Goal: Information Seeking & Learning: Learn about a topic

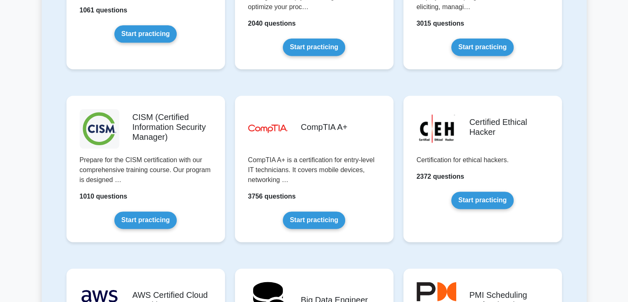
scroll to position [1136, 0]
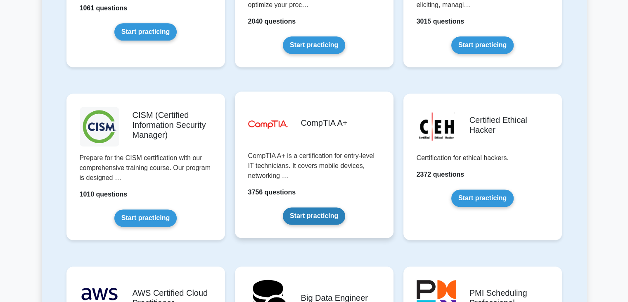
click at [324, 215] on link "Start practicing" at bounding box center [314, 215] width 62 height 17
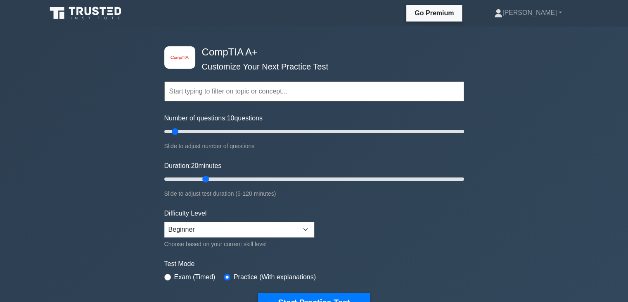
drag, startPoint x: 182, startPoint y: 179, endPoint x: 200, endPoint y: 178, distance: 18.2
type input "20"
click at [200, 178] on input "Duration: 20 minutes" at bounding box center [314, 179] width 300 height 10
drag, startPoint x: 175, startPoint y: 129, endPoint x: 207, endPoint y: 129, distance: 31.8
type input "30"
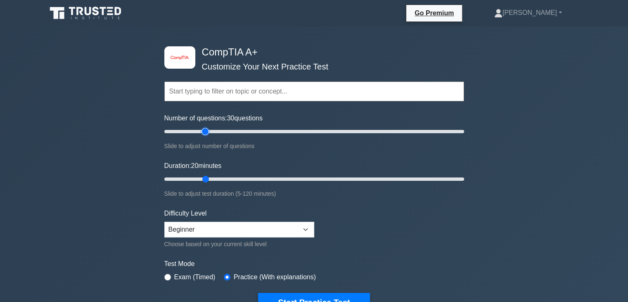
click at [207, 129] on input "Number of questions: 30 questions" at bounding box center [314, 131] width 300 height 10
click at [165, 272] on div "Exam (Timed)" at bounding box center [189, 277] width 51 height 10
click at [169, 276] on input "radio" at bounding box center [167, 277] width 7 height 7
radio input "true"
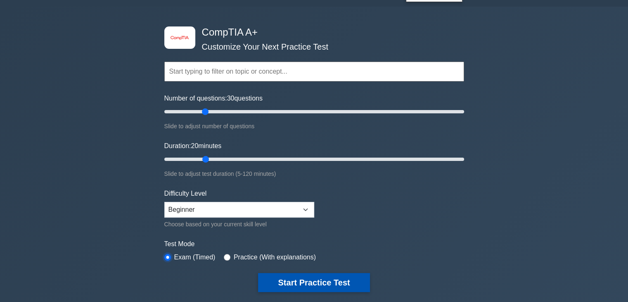
scroll to position [21, 0]
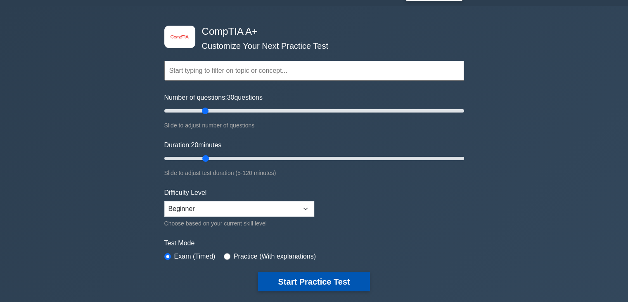
click at [334, 280] on button "Start Practice Test" at bounding box center [314, 281] width 112 height 19
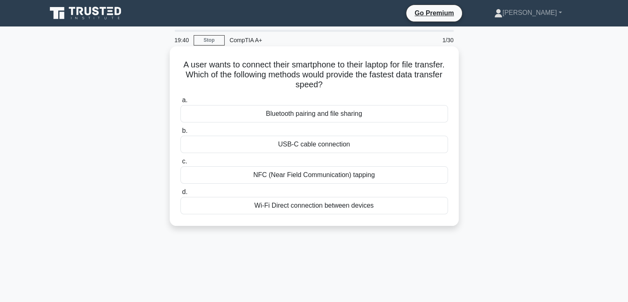
click at [362, 142] on div "USB-C cable connection" at bounding box center [315, 144] width 268 height 17
click at [181, 133] on input "b. USB-C cable connection" at bounding box center [181, 130] width 0 height 5
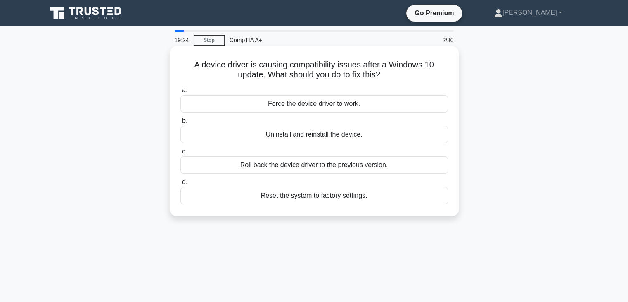
click at [355, 134] on div "Uninstall and reinstall the device." at bounding box center [315, 134] width 268 height 17
click at [181, 124] on input "b. Uninstall and reinstall the device." at bounding box center [181, 120] width 0 height 5
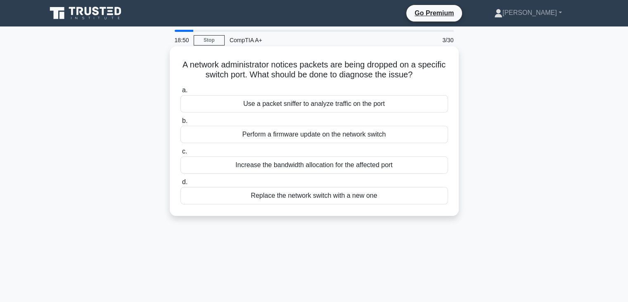
click at [380, 103] on div "Use a packet sniffer to analyze traffic on the port" at bounding box center [315, 103] width 268 height 17
click at [181, 93] on input "a. Use a packet sniffer to analyze traffic on the port" at bounding box center [181, 90] width 0 height 5
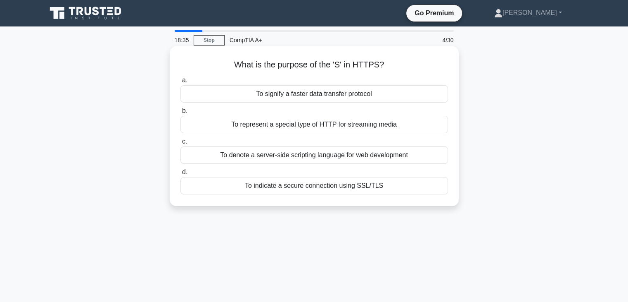
click at [326, 188] on div "To indicate a secure connection using SSL/TLS" at bounding box center [315, 185] width 268 height 17
click at [181, 175] on input "d. To indicate a secure connection using SSL/TLS" at bounding box center [181, 171] width 0 height 5
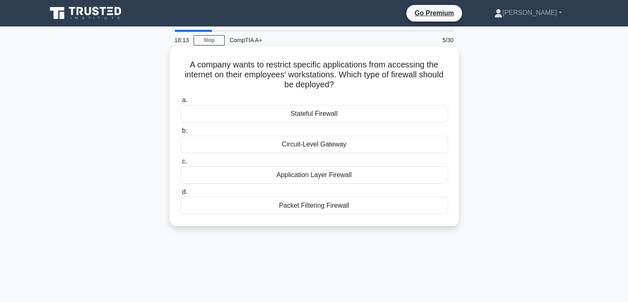
click at [368, 177] on div "Application Layer Firewall" at bounding box center [315, 174] width 268 height 17
click at [181, 164] on input "c. Application Layer Firewall" at bounding box center [181, 161] width 0 height 5
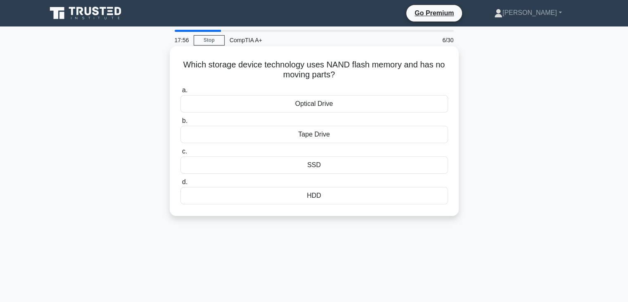
click at [328, 159] on div "SSD" at bounding box center [315, 164] width 268 height 17
click at [181, 154] on input "c. SSD" at bounding box center [181, 151] width 0 height 5
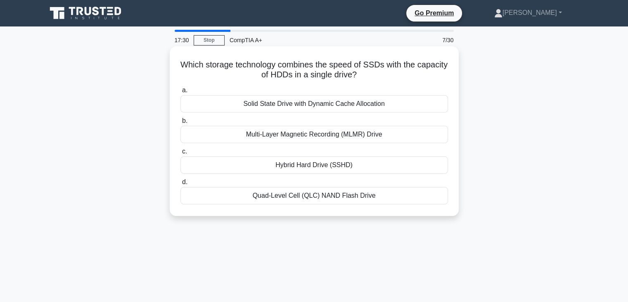
click at [321, 106] on div "Solid State Drive with Dynamic Cache Allocation" at bounding box center [315, 103] width 268 height 17
click at [181, 93] on input "a. Solid State Drive with Dynamic Cache Allocation" at bounding box center [181, 90] width 0 height 5
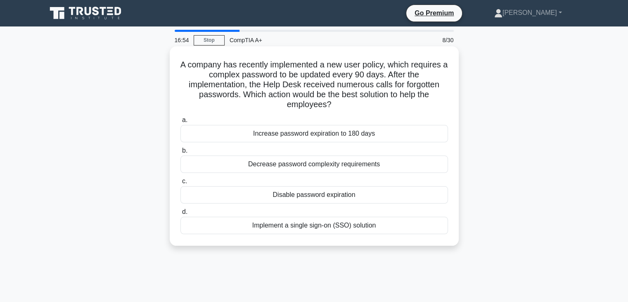
click at [347, 228] on div "Implement a single sign-on (SSO) solution" at bounding box center [315, 225] width 268 height 17
click at [181, 214] on input "d. Implement a single sign-on (SSO) solution" at bounding box center [181, 211] width 0 height 5
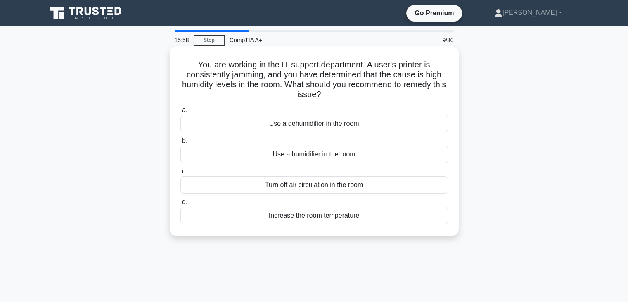
click at [424, 124] on div "Use a dehumidifier in the room" at bounding box center [315, 123] width 268 height 17
click at [181, 113] on input "a. Use a dehumidifier in the room" at bounding box center [181, 109] width 0 height 5
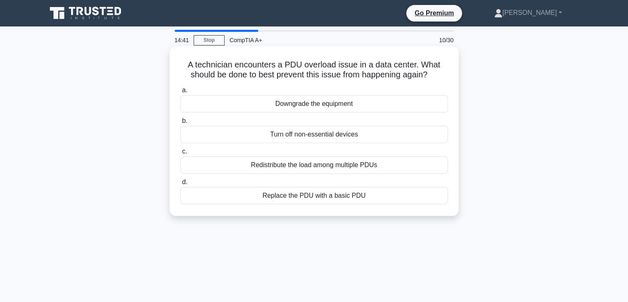
click at [402, 167] on div "Redistribute the load among multiple PDUs" at bounding box center [315, 164] width 268 height 17
click at [181, 154] on input "c. Redistribute the load among multiple PDUs" at bounding box center [181, 151] width 0 height 5
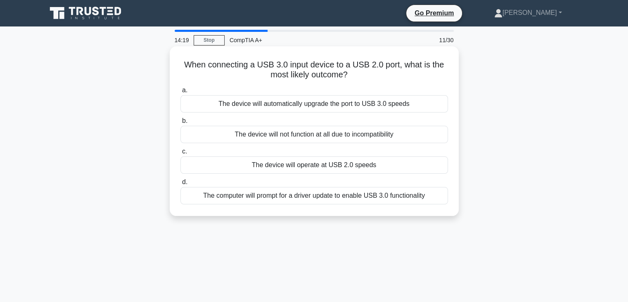
click at [361, 166] on div "The device will operate at USB 2.0 speeds" at bounding box center [315, 164] width 268 height 17
click at [181, 154] on input "c. The device will operate at USB 2.0 speeds" at bounding box center [181, 151] width 0 height 5
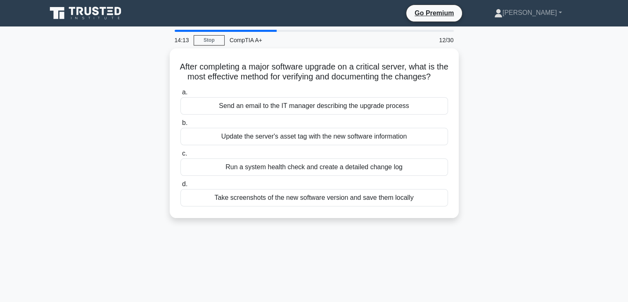
click at [462, 169] on div "After completing a major software upgrade on a critical server, what is the mos…" at bounding box center [314, 137] width 545 height 179
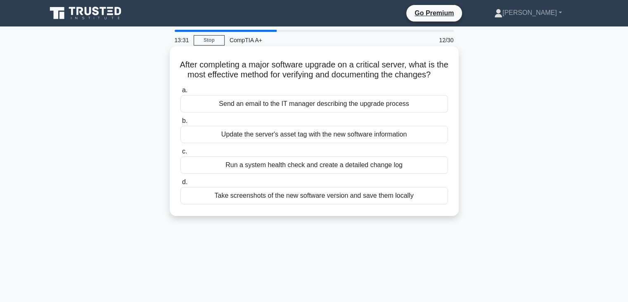
click at [412, 112] on div "Send an email to the IT manager describing the upgrade process" at bounding box center [315, 103] width 268 height 17
click at [181, 93] on input "a. Send an email to the IT manager describing the upgrade process" at bounding box center [181, 90] width 0 height 5
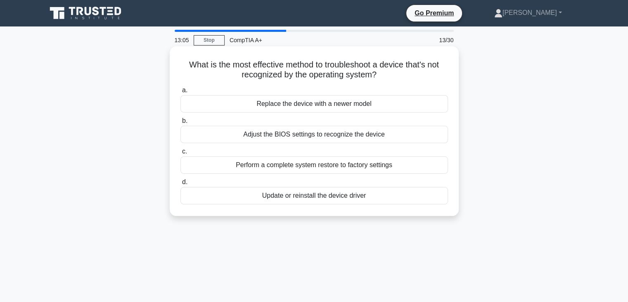
click at [374, 137] on div "Adjust the BIOS settings to recognize the device" at bounding box center [315, 134] width 268 height 17
click at [181, 124] on input "b. Adjust the BIOS settings to recognize the device" at bounding box center [181, 120] width 0 height 5
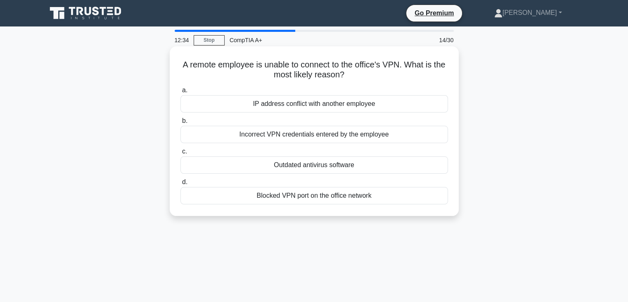
click at [388, 200] on div "Blocked VPN port on the office network" at bounding box center [315, 195] width 268 height 17
click at [181, 185] on input "d. Blocked VPN port on the office network" at bounding box center [181, 181] width 0 height 5
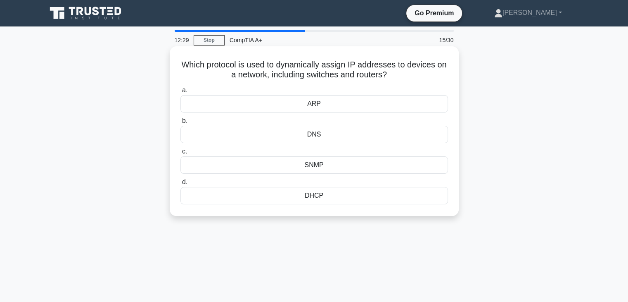
click at [321, 198] on div "DHCP" at bounding box center [315, 195] width 268 height 17
click at [181, 185] on input "d. DHCP" at bounding box center [181, 181] width 0 height 5
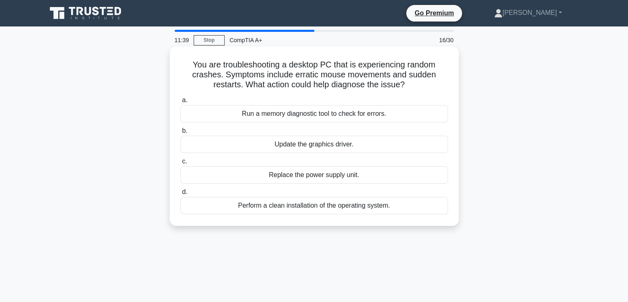
click at [398, 118] on div "Run a memory diagnostic tool to check for errors." at bounding box center [315, 113] width 268 height 17
click at [181, 103] on input "a. Run a memory diagnostic tool to check for errors." at bounding box center [181, 100] width 0 height 5
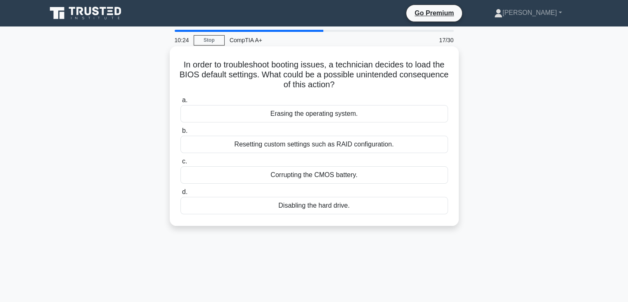
click at [430, 118] on div "Erasing the operating system." at bounding box center [315, 113] width 268 height 17
click at [181, 103] on input "a. Erasing the operating system." at bounding box center [181, 100] width 0 height 5
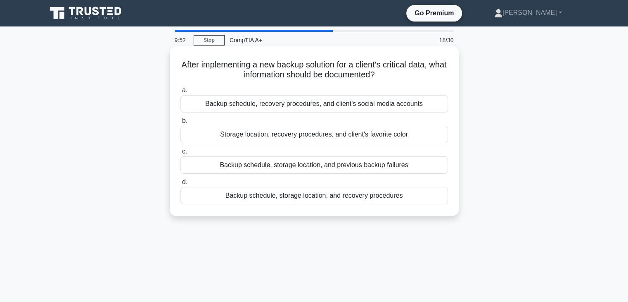
click at [374, 199] on div "Backup schedule, storage location, and recovery procedures" at bounding box center [315, 195] width 268 height 17
click at [181, 185] on input "d. Backup schedule, storage location, and recovery procedures" at bounding box center [181, 181] width 0 height 5
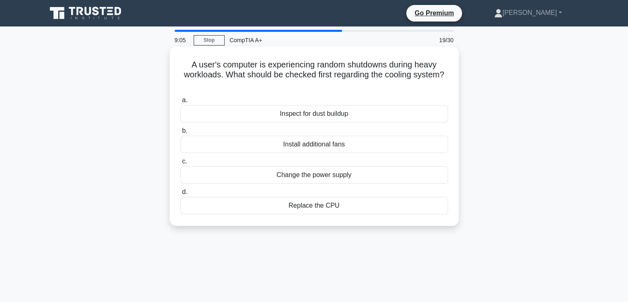
click at [359, 114] on div "Inspect for dust buildup" at bounding box center [315, 113] width 268 height 17
click at [181, 103] on input "a. Inspect for dust buildup" at bounding box center [181, 100] width 0 height 5
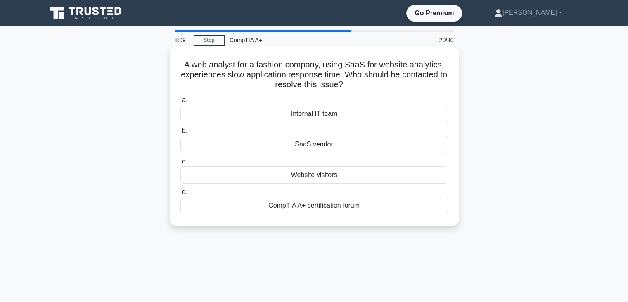
click at [360, 119] on div "Internal IT team" at bounding box center [315, 113] width 268 height 17
click at [181, 103] on input "a. Internal IT team" at bounding box center [181, 100] width 0 height 5
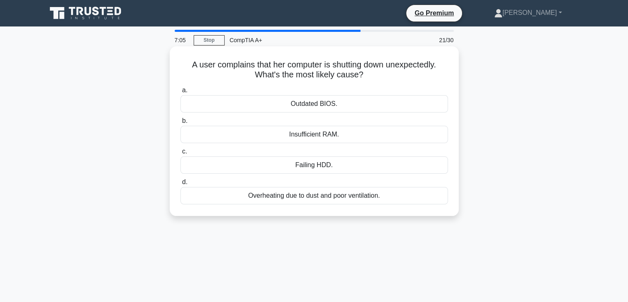
click at [324, 166] on div "Failing HDD." at bounding box center [315, 164] width 268 height 17
click at [181, 154] on input "c. Failing HDD." at bounding box center [181, 151] width 0 height 5
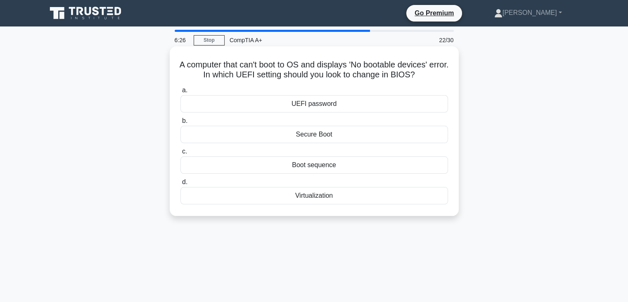
click at [359, 134] on div "Secure Boot" at bounding box center [315, 134] width 268 height 17
click at [181, 124] on input "b. Secure Boot" at bounding box center [181, 120] width 0 height 5
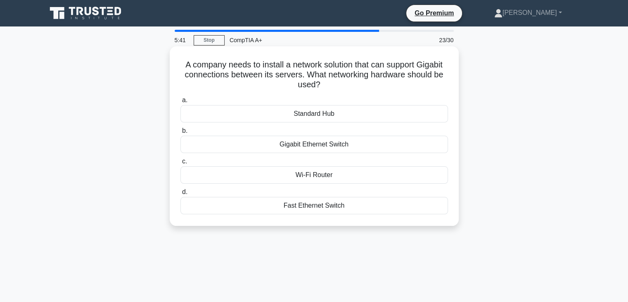
click at [324, 140] on div "Gigabit Ethernet Switch" at bounding box center [315, 144] width 268 height 17
click at [181, 133] on input "b. Gigabit Ethernet Switch" at bounding box center [181, 130] width 0 height 5
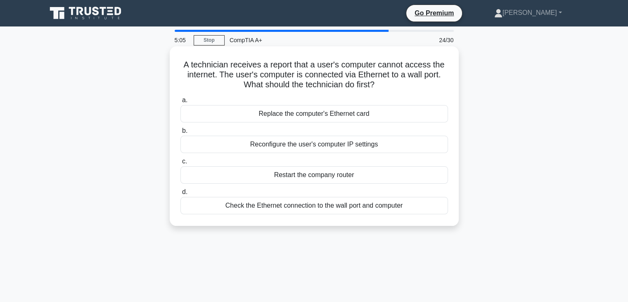
click at [326, 209] on div "Check the Ethernet connection to the wall port and computer" at bounding box center [315, 205] width 268 height 17
click at [181, 195] on input "d. Check the Ethernet connection to the wall port and computer" at bounding box center [181, 191] width 0 height 5
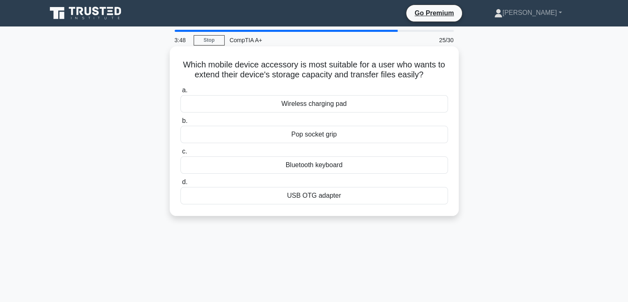
click at [346, 137] on div "Pop socket grip" at bounding box center [315, 134] width 268 height 17
click at [181, 124] on input "b. Pop socket grip" at bounding box center [181, 120] width 0 height 5
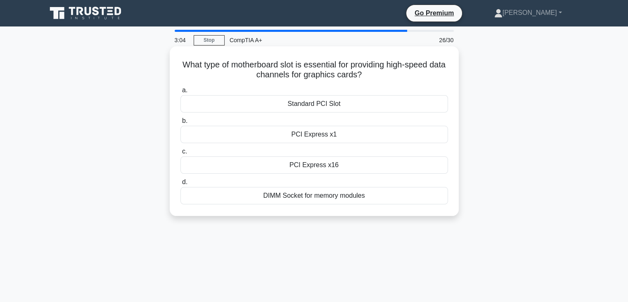
click at [327, 169] on div "PCI Express x16" at bounding box center [315, 164] width 268 height 17
click at [181, 154] on input "c. PCI Express x16" at bounding box center [181, 151] width 0 height 5
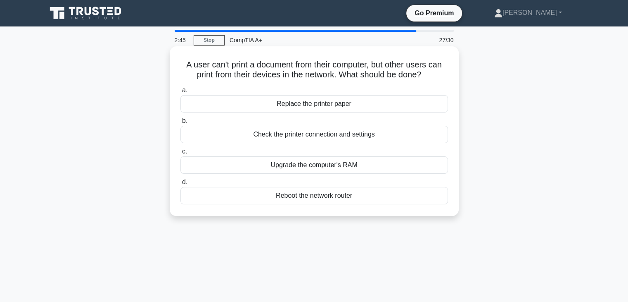
click at [372, 140] on div "Check the printer connection and settings" at bounding box center [315, 134] width 268 height 17
click at [181, 124] on input "b. Check the printer connection and settings" at bounding box center [181, 120] width 0 height 5
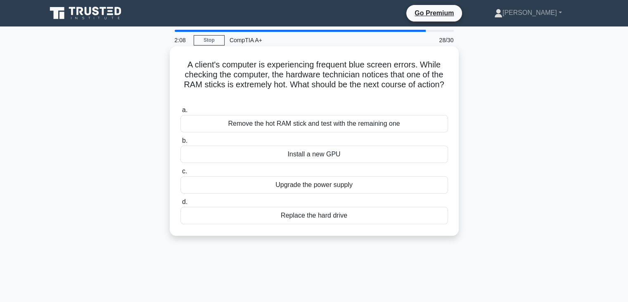
click at [379, 127] on div "Remove the hot RAM stick and test with the remaining one" at bounding box center [315, 123] width 268 height 17
click at [181, 113] on input "a. Remove the hot RAM stick and test with the remaining one" at bounding box center [181, 109] width 0 height 5
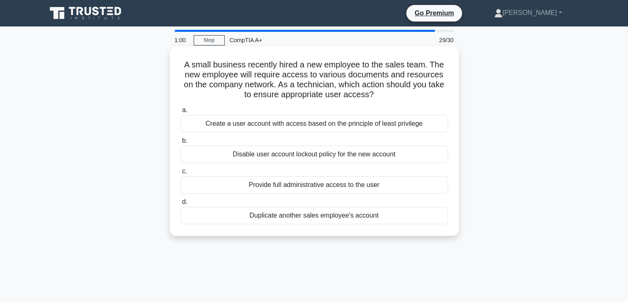
click at [402, 123] on div "Create a user account with access based on the principle of least privilege" at bounding box center [315, 123] width 268 height 17
click at [181, 113] on input "a. Create a user account with access based on the principle of least privilege" at bounding box center [181, 109] width 0 height 5
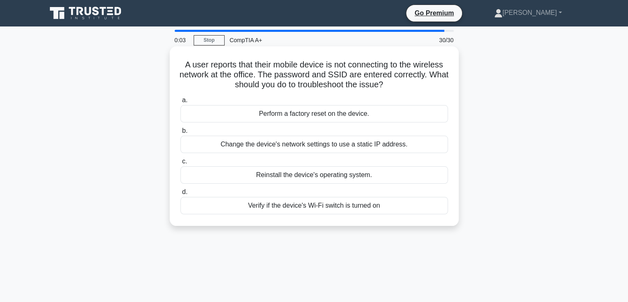
click at [370, 145] on div "Change the device's network settings to use a static IP address." at bounding box center [315, 144] width 268 height 17
click at [181, 133] on input "b. Change the device's network settings to use a static IP address." at bounding box center [181, 130] width 0 height 5
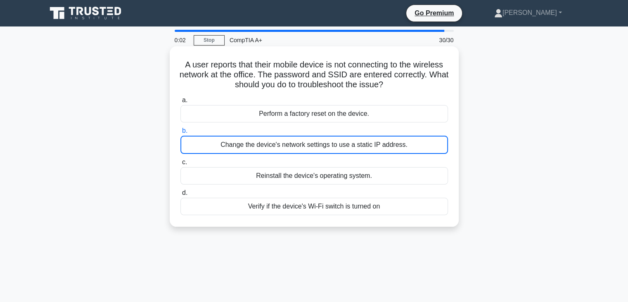
click at [370, 145] on div "Change the device's network settings to use a static IP address." at bounding box center [315, 145] width 268 height 18
click at [181, 133] on input "b. Change the device's network settings to use a static IP address." at bounding box center [181, 130] width 0 height 5
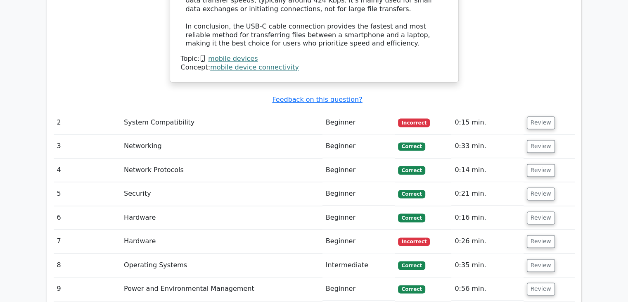
scroll to position [1247, 0]
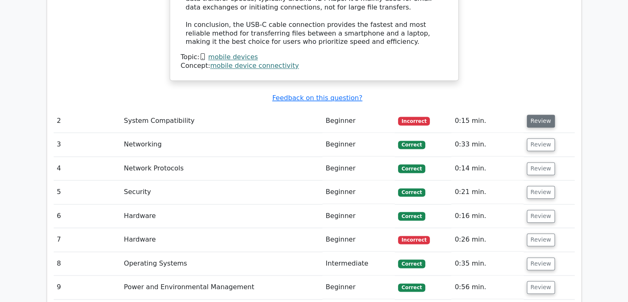
click at [538, 114] on button "Review" at bounding box center [541, 120] width 28 height 13
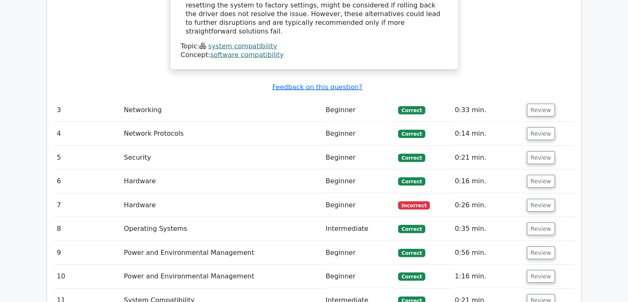
scroll to position [1683, 0]
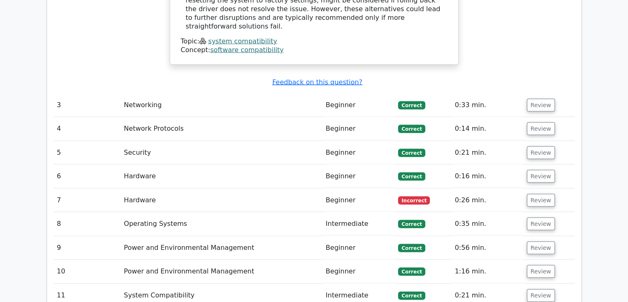
click at [468, 188] on td "0:26 min." at bounding box center [488, 200] width 72 height 24
click at [545, 194] on button "Review" at bounding box center [541, 200] width 28 height 13
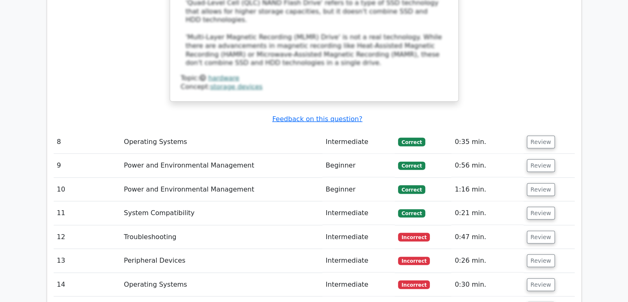
scroll to position [2223, 0]
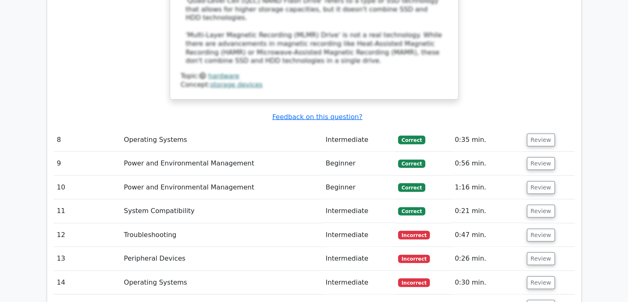
click at [470, 223] on td "0:47 min." at bounding box center [488, 235] width 72 height 24
click at [537, 229] on button "Review" at bounding box center [541, 235] width 28 height 13
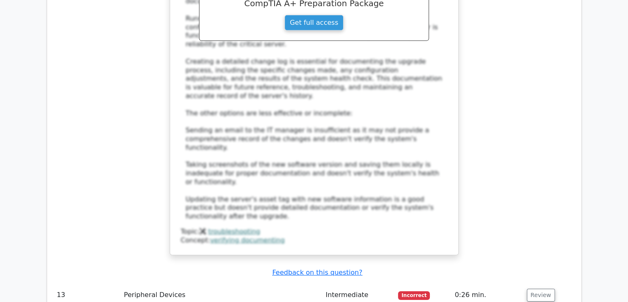
scroll to position [2696, 0]
click at [545, 288] on button "Review" at bounding box center [541, 294] width 28 height 13
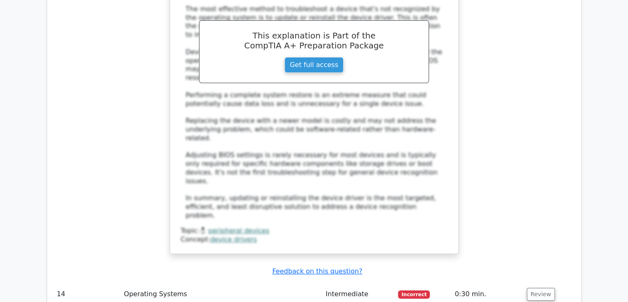
scroll to position [3177, 0]
click at [534, 288] on button "Review" at bounding box center [541, 294] width 28 height 13
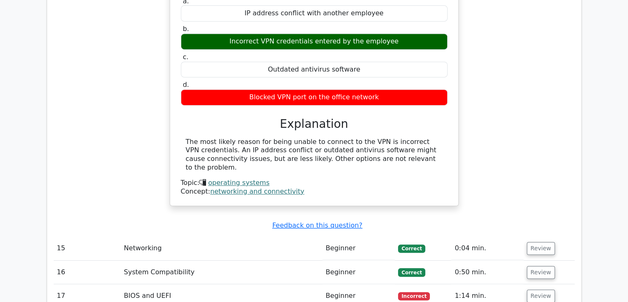
scroll to position [3522, 0]
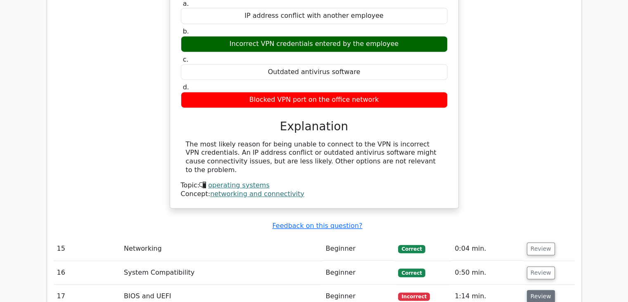
click at [542, 290] on button "Review" at bounding box center [541, 296] width 28 height 13
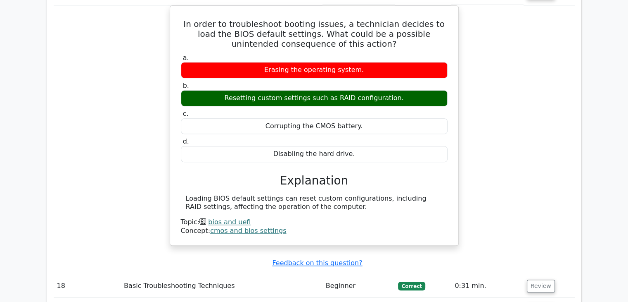
scroll to position [3848, 0]
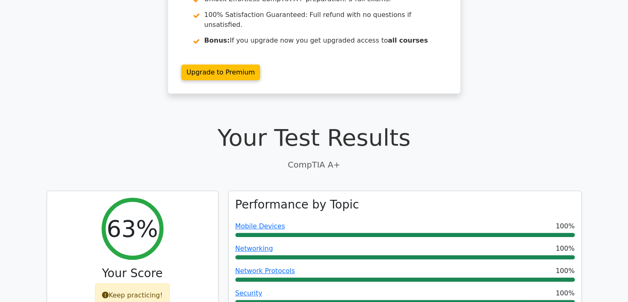
scroll to position [0, 0]
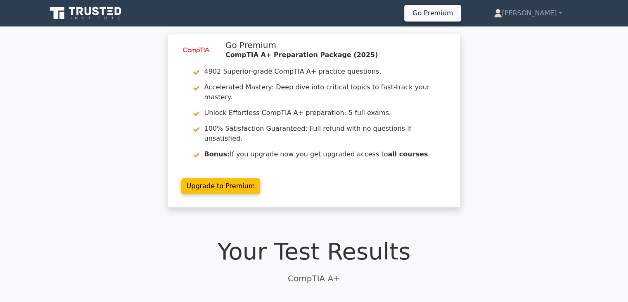
click at [83, 12] on icon at bounding box center [86, 13] width 79 height 16
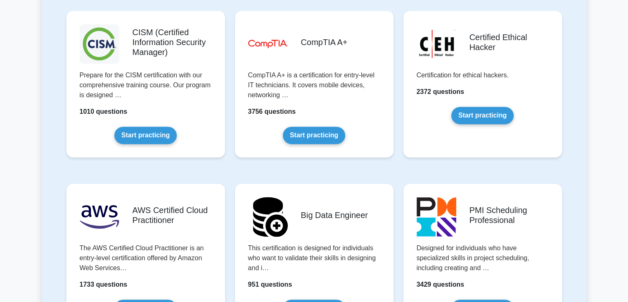
scroll to position [1223, 0]
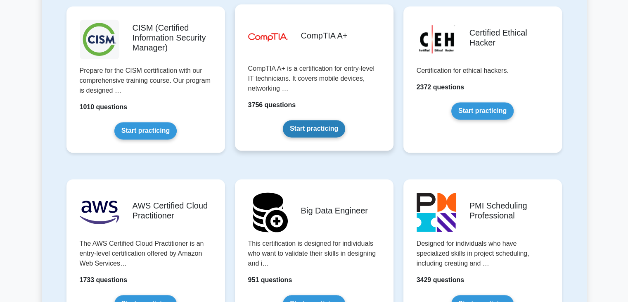
click at [313, 126] on link "Start practicing" at bounding box center [314, 128] width 62 height 17
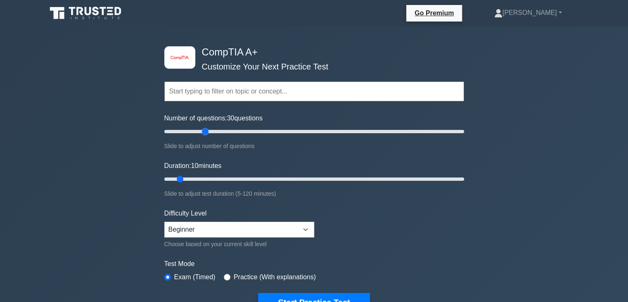
drag, startPoint x: 177, startPoint y: 132, endPoint x: 202, endPoint y: 134, distance: 25.7
type input "30"
click at [202, 134] on input "Number of questions: 30 questions" at bounding box center [314, 131] width 300 height 10
drag, startPoint x: 183, startPoint y: 177, endPoint x: 202, endPoint y: 177, distance: 18.6
type input "20"
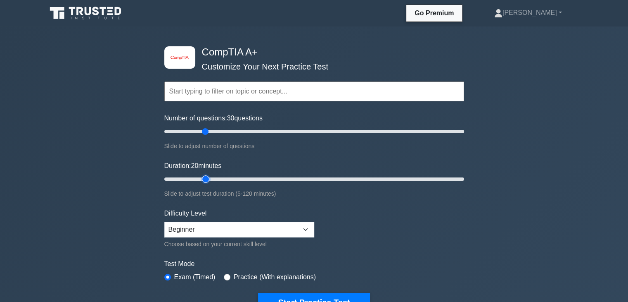
click at [202, 177] on input "Duration: 20 minutes" at bounding box center [314, 179] width 300 height 10
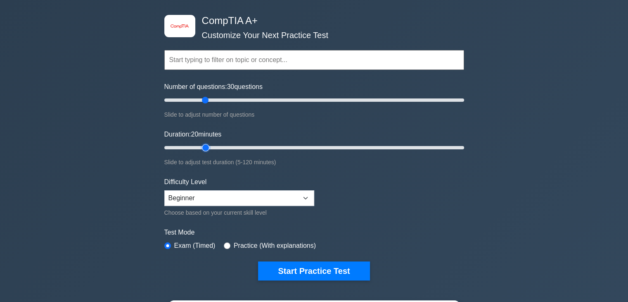
scroll to position [31, 0]
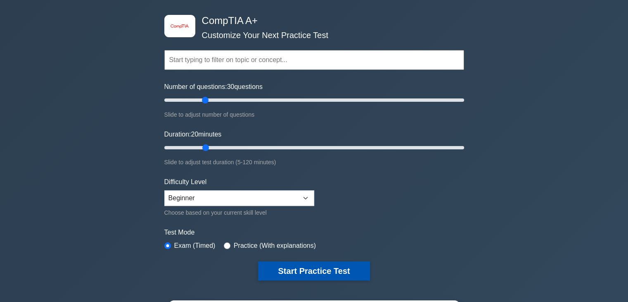
click at [293, 272] on button "Start Practice Test" at bounding box center [314, 270] width 112 height 19
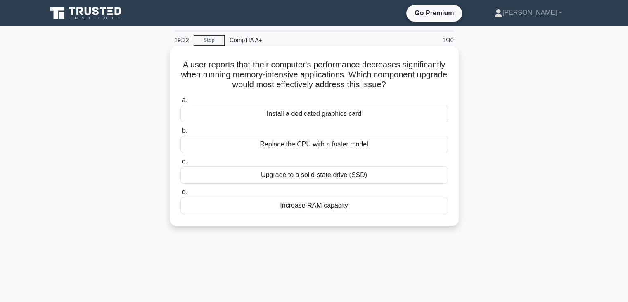
click at [306, 205] on div "Increase RAM capacity" at bounding box center [315, 205] width 268 height 17
click at [181, 195] on input "d. Increase RAM capacity" at bounding box center [181, 191] width 0 height 5
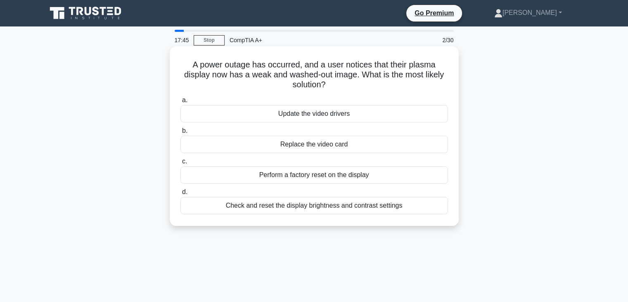
click at [308, 110] on div "Update the video drivers" at bounding box center [315, 113] width 268 height 17
click at [181, 103] on input "a. Update the video drivers" at bounding box center [181, 100] width 0 height 5
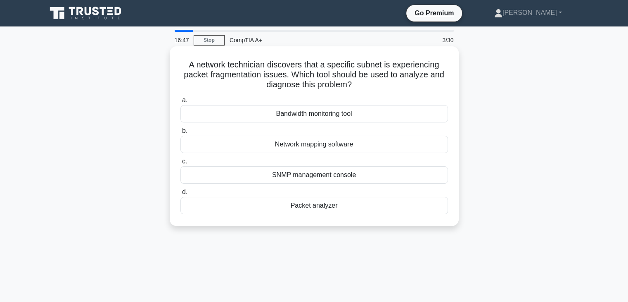
click at [313, 200] on div "Packet analyzer" at bounding box center [315, 205] width 268 height 17
click at [181, 195] on input "d. Packet analyzer" at bounding box center [181, 191] width 0 height 5
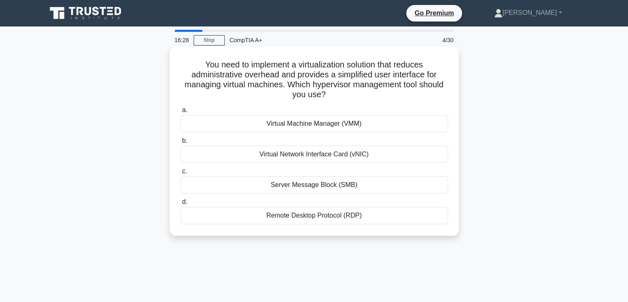
click at [324, 128] on div "Virtual Machine Manager (VMM)" at bounding box center [315, 123] width 268 height 17
click at [181, 113] on input "a. Virtual Machine Manager (VMM)" at bounding box center [181, 109] width 0 height 5
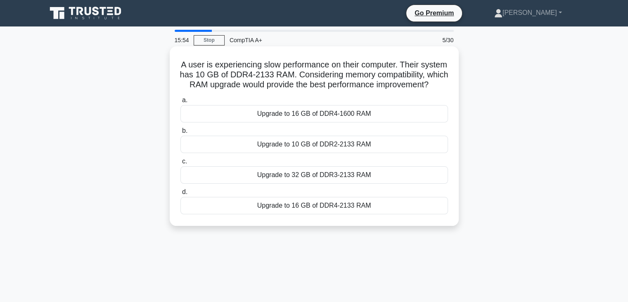
click at [301, 214] on div "Upgrade to 16 GB of DDR4-2133 RAM" at bounding box center [315, 205] width 268 height 17
click at [181, 195] on input "d. Upgrade to 16 GB of DDR4-2133 RAM" at bounding box center [181, 191] width 0 height 5
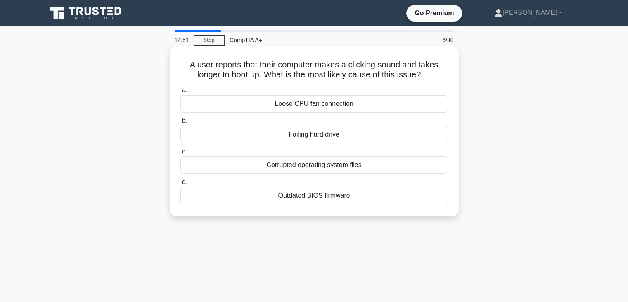
click at [336, 170] on div "Corrupted operating system files" at bounding box center [315, 164] width 268 height 17
click at [181, 154] on input "c. Corrupted operating system files" at bounding box center [181, 151] width 0 height 5
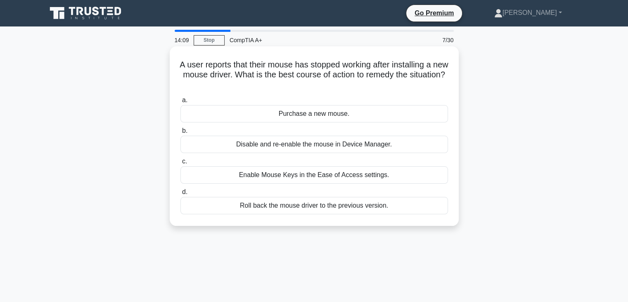
click at [328, 181] on div "Enable Mouse Keys in the Ease of Access settings." at bounding box center [315, 174] width 268 height 17
click at [181, 164] on input "c. Enable Mouse Keys in the Ease of Access settings." at bounding box center [181, 161] width 0 height 5
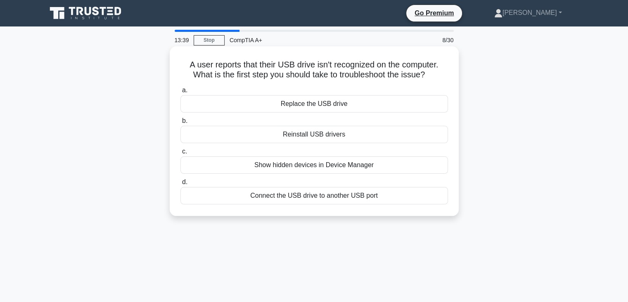
click at [319, 195] on div "Connect the USB drive to another USB port" at bounding box center [315, 195] width 268 height 17
click at [181, 185] on input "d. Connect the USB drive to another USB port" at bounding box center [181, 181] width 0 height 5
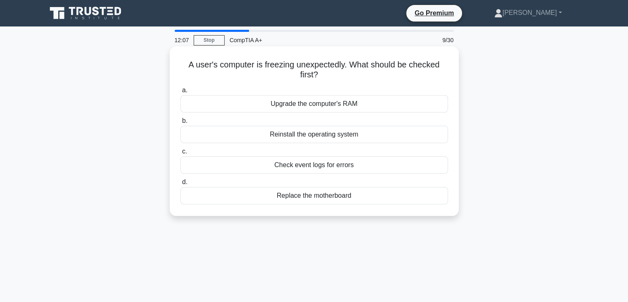
click at [321, 169] on div "Check event logs for errors" at bounding box center [315, 164] width 268 height 17
click at [181, 154] on input "c. Check event logs for errors" at bounding box center [181, 151] width 0 height 5
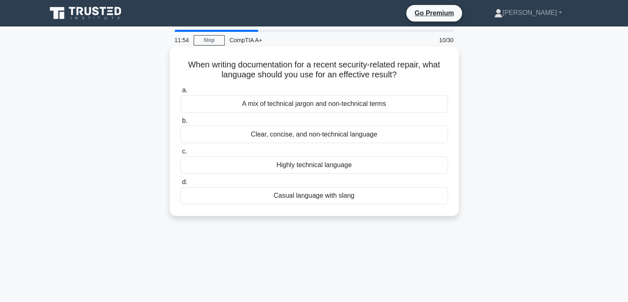
click at [309, 194] on div "Casual language with slang" at bounding box center [315, 195] width 268 height 17
click at [181, 185] on input "d. Casual language with slang" at bounding box center [181, 181] width 0 height 5
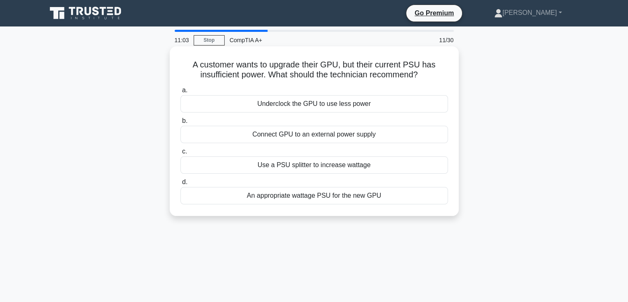
click at [339, 165] on div "Use a PSU splitter to increase wattage" at bounding box center [315, 164] width 268 height 17
click at [181, 154] on input "c. Use a PSU splitter to increase wattage" at bounding box center [181, 151] width 0 height 5
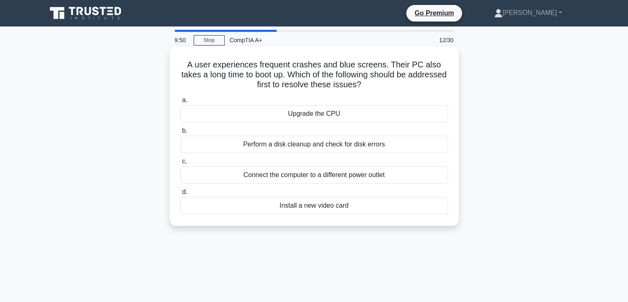
click at [286, 147] on div "Perform a disk cleanup and check for disk errors" at bounding box center [315, 144] width 268 height 17
click at [181, 133] on input "b. Perform a disk cleanup and check for disk errors" at bounding box center [181, 130] width 0 height 5
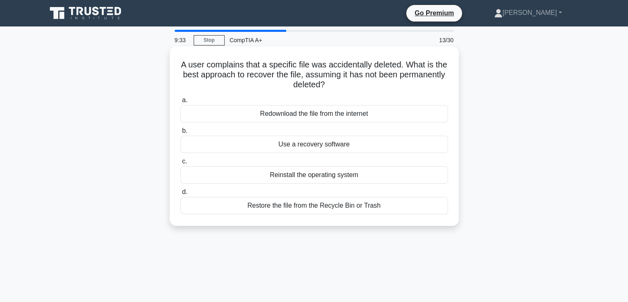
click at [298, 148] on div "Use a recovery software" at bounding box center [315, 144] width 268 height 17
click at [181, 133] on input "b. Use a recovery software" at bounding box center [181, 130] width 0 height 5
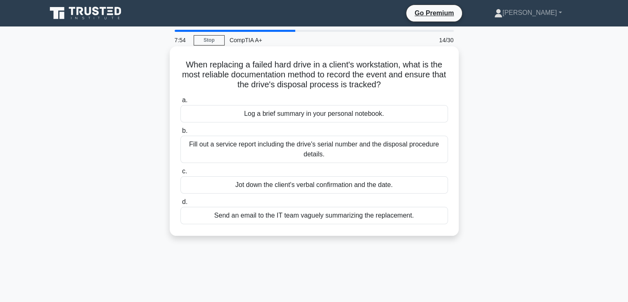
click at [290, 193] on div "Jot down the client's verbal confirmation and the date." at bounding box center [315, 184] width 268 height 17
click at [181, 174] on input "c. Jot down the client's verbal confirmation and the date." at bounding box center [181, 171] width 0 height 5
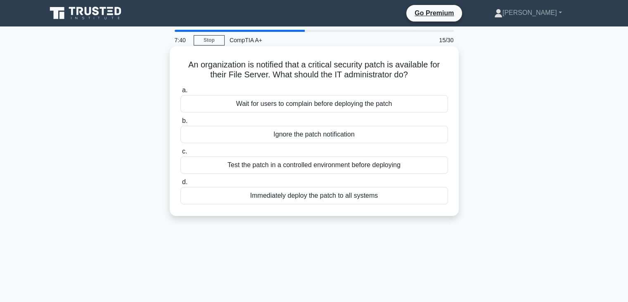
click at [350, 165] on div "Test the patch in a controlled environment before deploying" at bounding box center [315, 164] width 268 height 17
click at [181, 154] on input "c. Test the patch in a controlled environment before deploying" at bounding box center [181, 151] width 0 height 5
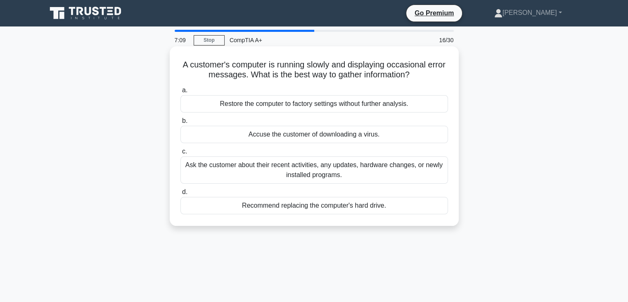
click at [350, 177] on div "Ask the customer about their recent activities, any updates, hardware changes, …" at bounding box center [315, 169] width 268 height 27
click at [181, 154] on input "c. Ask the customer about their recent activities, any updates, hardware change…" at bounding box center [181, 151] width 0 height 5
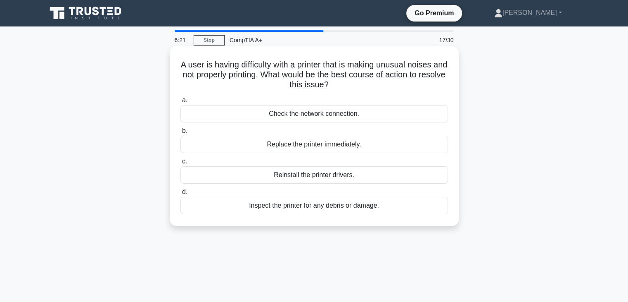
click at [312, 210] on div "Inspect the printer for any debris or damage." at bounding box center [315, 205] width 268 height 17
click at [181, 195] on input "d. Inspect the printer for any debris or damage." at bounding box center [181, 191] width 0 height 5
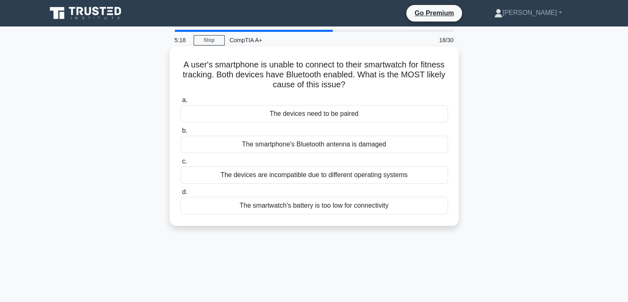
click at [331, 112] on div "The devices need to be paired" at bounding box center [315, 113] width 268 height 17
click at [181, 103] on input "a. The devices need to be paired" at bounding box center [181, 100] width 0 height 5
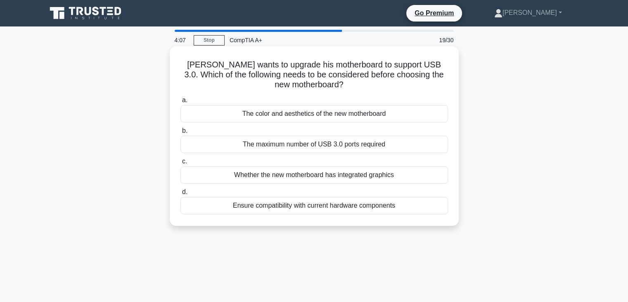
click at [335, 212] on div "Ensure compatibility with current hardware components" at bounding box center [315, 205] width 268 height 17
click at [181, 195] on input "d. Ensure compatibility with current hardware components" at bounding box center [181, 191] width 0 height 5
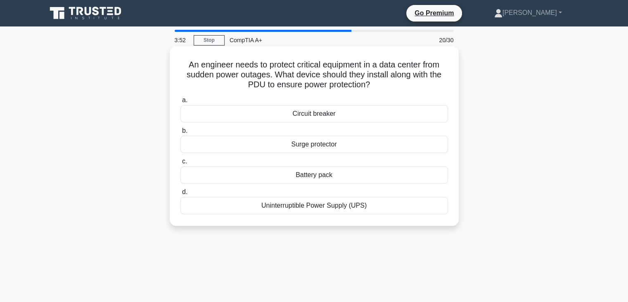
click at [350, 116] on div "Circuit breaker" at bounding box center [315, 113] width 268 height 17
click at [181, 103] on input "a. Circuit breaker" at bounding box center [181, 100] width 0 height 5
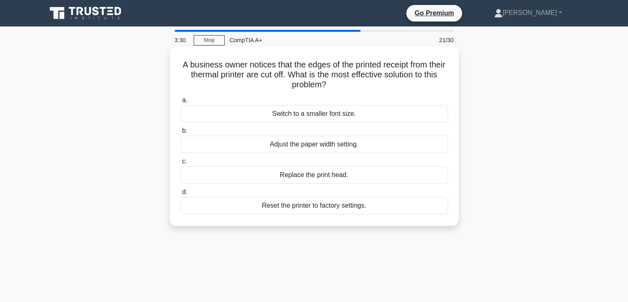
click at [246, 70] on h5 "A business owner notices that the edges of the printed receipt from their therm…" at bounding box center [314, 75] width 269 height 31
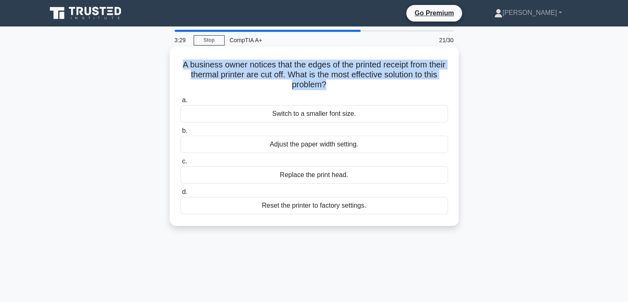
click at [246, 70] on h5 "A business owner notices that the edges of the printed receipt from their therm…" at bounding box center [314, 75] width 269 height 31
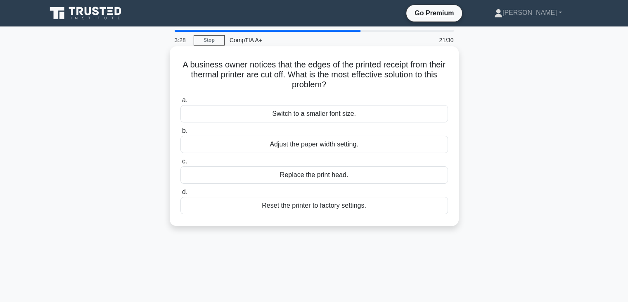
click at [230, 96] on label "a. Switch to a smaller font size." at bounding box center [315, 108] width 268 height 27
click at [181, 98] on input "a. Switch to a smaller font size." at bounding box center [181, 100] width 0 height 5
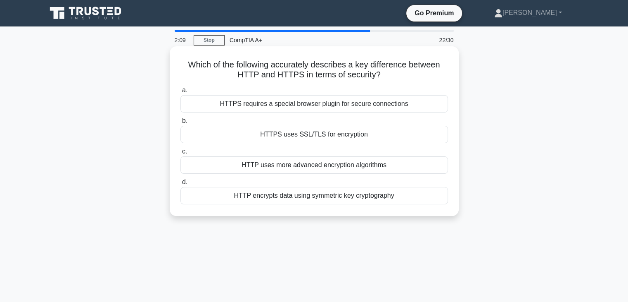
click at [275, 167] on div "HTTP uses more advanced encryption algorithms" at bounding box center [315, 164] width 268 height 17
click at [181, 154] on input "c. HTTP uses more advanced encryption algorithms" at bounding box center [181, 151] width 0 height 5
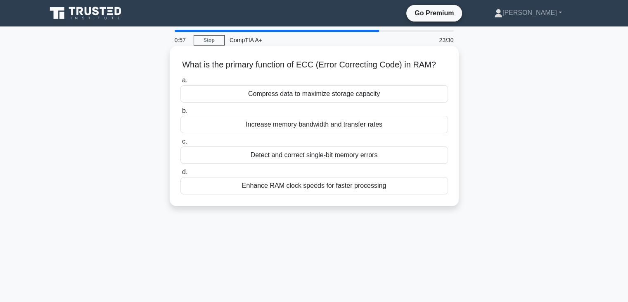
click at [300, 187] on div "Enhance RAM clock speeds for faster processing" at bounding box center [315, 185] width 268 height 17
click at [181, 175] on input "d. Enhance RAM clock speeds for faster processing" at bounding box center [181, 171] width 0 height 5
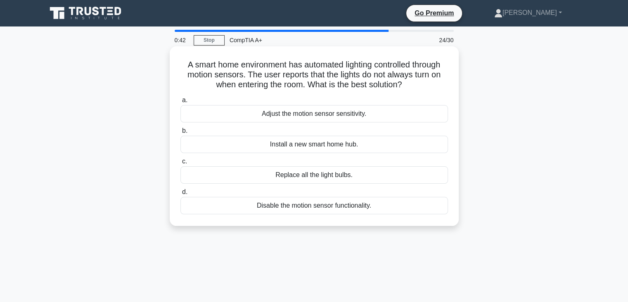
click at [336, 147] on div "Install a new smart home hub." at bounding box center [315, 144] width 268 height 17
click at [181, 133] on input "b. Install a new smart home hub." at bounding box center [181, 130] width 0 height 5
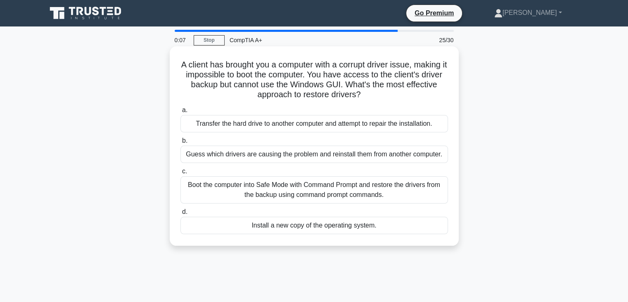
click at [337, 148] on div "Guess which drivers are causing the problem and reinstall them from another com…" at bounding box center [315, 153] width 268 height 17
click at [181, 143] on input "b. Guess which drivers are causing the problem and reinstall them from another …" at bounding box center [181, 140] width 0 height 5
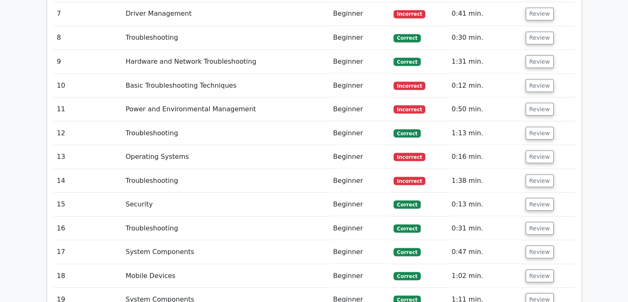
scroll to position [1519, 0]
click at [463, 239] on td "0:47 min." at bounding box center [486, 251] width 74 height 24
drag, startPoint x: 486, startPoint y: 258, endPoint x: 462, endPoint y: 210, distance: 53.0
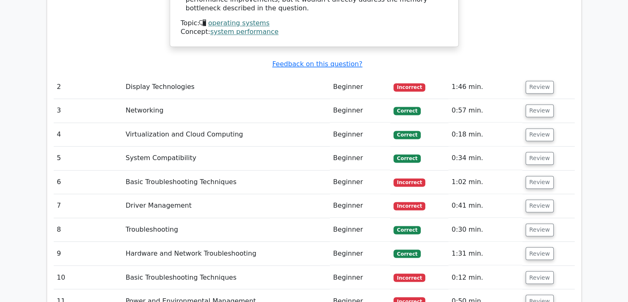
scroll to position [1369, 0]
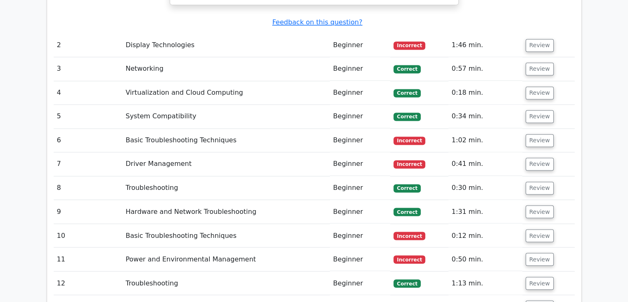
drag, startPoint x: 338, startPoint y: 171, endPoint x: 481, endPoint y: 164, distance: 142.7
click at [481, 200] on tr "9 Hardware and Network Troubleshooting Beginner Correct 1:31 min. Review" at bounding box center [314, 212] width 521 height 24
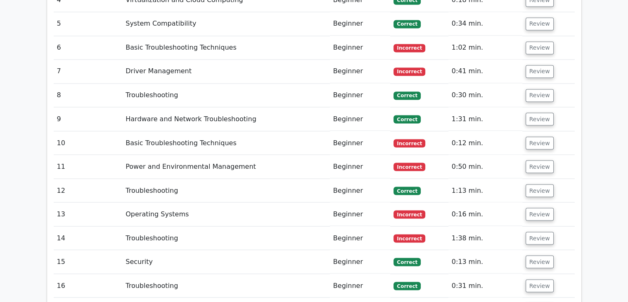
drag, startPoint x: 342, startPoint y: 149, endPoint x: 472, endPoint y: 140, distance: 130.5
click at [472, 179] on tr "12 Troubleshooting Beginner Correct 1:13 min. Review" at bounding box center [314, 191] width 521 height 24
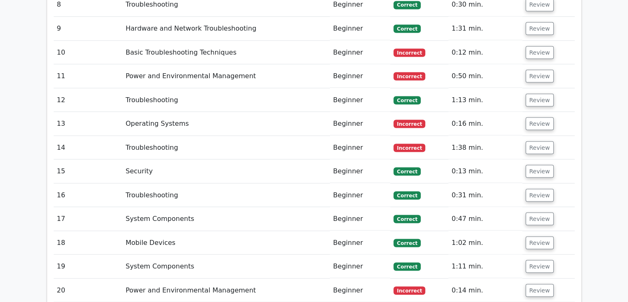
scroll to position [1553, 0]
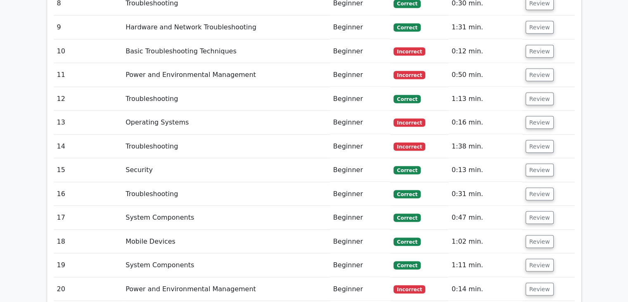
drag, startPoint x: 340, startPoint y: 194, endPoint x: 457, endPoint y: 192, distance: 116.5
click at [457, 229] on tr "18 Mobile Devices Beginner Correct 1:02 min. Review" at bounding box center [314, 241] width 521 height 24
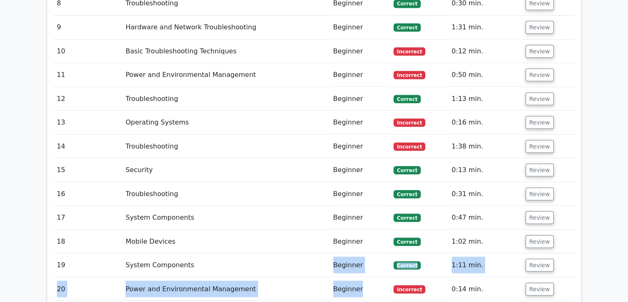
drag, startPoint x: 336, startPoint y: 231, endPoint x: 380, endPoint y: 236, distance: 44.5
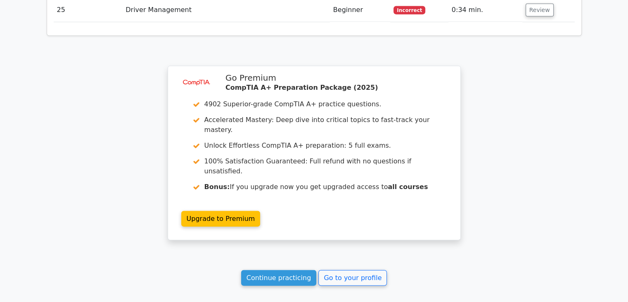
scroll to position [1996, 0]
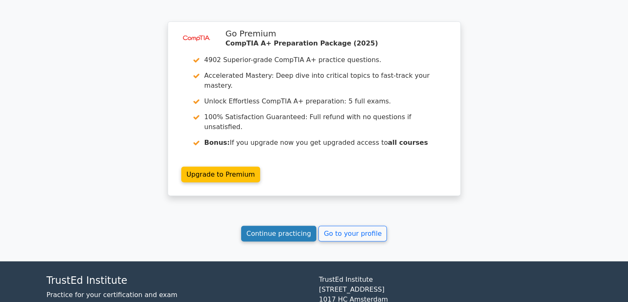
click at [273, 226] on link "Continue practicing" at bounding box center [279, 234] width 76 height 16
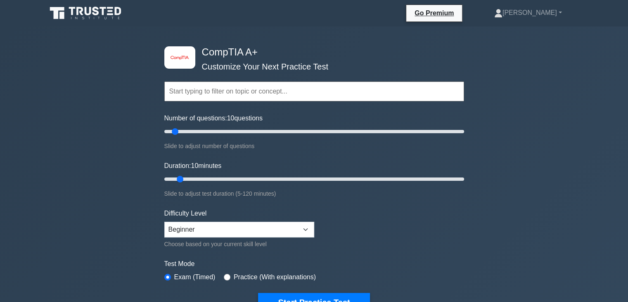
click at [502, 117] on div "image/svg+xml CompTIA A+ Customize Your Next Practice Test Topics Hardware Oper…" at bounding box center [314, 261] width 628 height 471
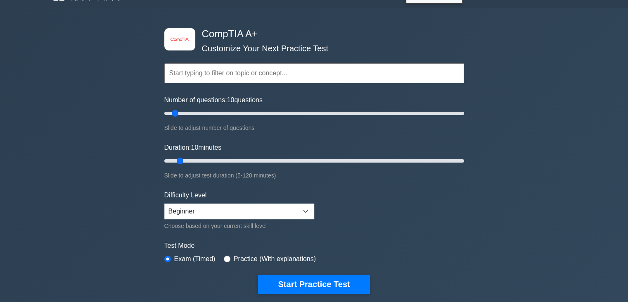
scroll to position [17, 0]
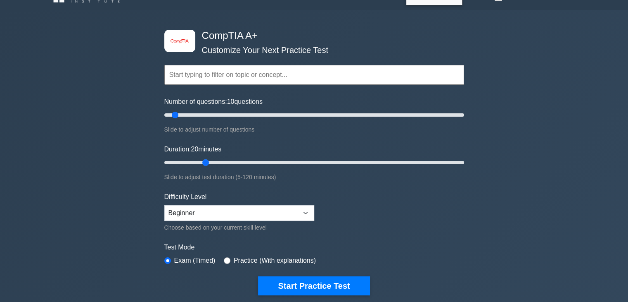
drag, startPoint x: 182, startPoint y: 160, endPoint x: 211, endPoint y: 161, distance: 28.9
type input "20"
click at [211, 161] on input "Duration: 20 minutes" at bounding box center [314, 162] width 300 height 10
drag, startPoint x: 175, startPoint y: 114, endPoint x: 208, endPoint y: 116, distance: 33.1
type input "30"
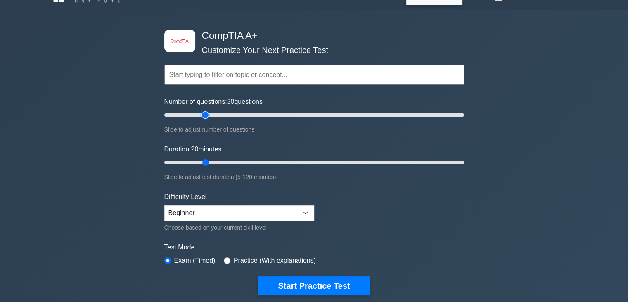
click at [208, 116] on input "Number of questions: 30 questions" at bounding box center [314, 115] width 300 height 10
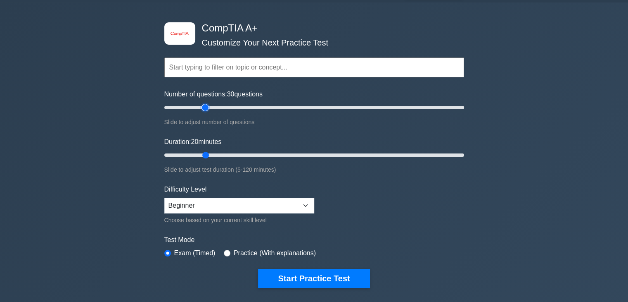
scroll to position [24, 0]
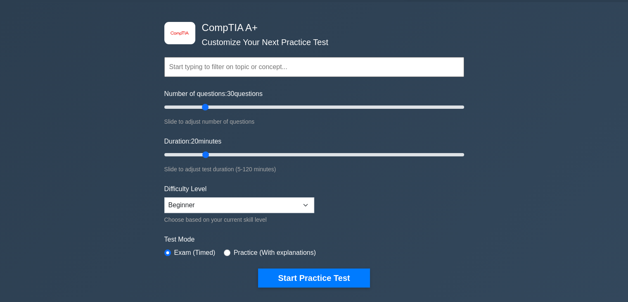
click at [387, 77] on div "Topics Hardware Operating Systems Networking Security Troubleshooting Mobile De…" at bounding box center [314, 55] width 300 height 47
click at [371, 59] on input "text" at bounding box center [314, 67] width 300 height 20
click at [229, 63] on input "text" at bounding box center [314, 67] width 300 height 20
type input "n"
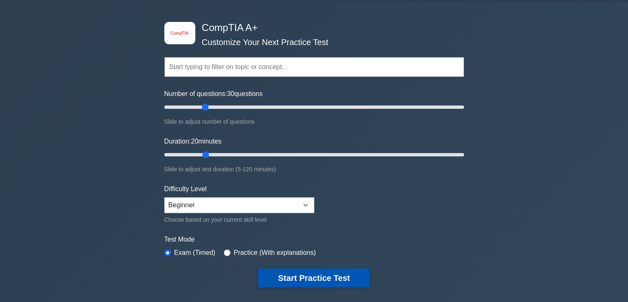
click at [277, 275] on button "Start Practice Test" at bounding box center [314, 277] width 112 height 19
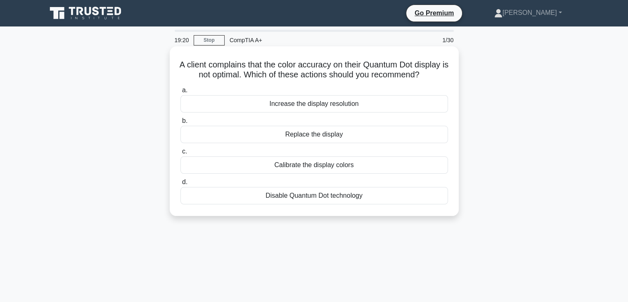
click at [256, 174] on div "Calibrate the display colors" at bounding box center [315, 164] width 268 height 17
click at [181, 154] on input "c. Calibrate the display colors" at bounding box center [181, 151] width 0 height 5
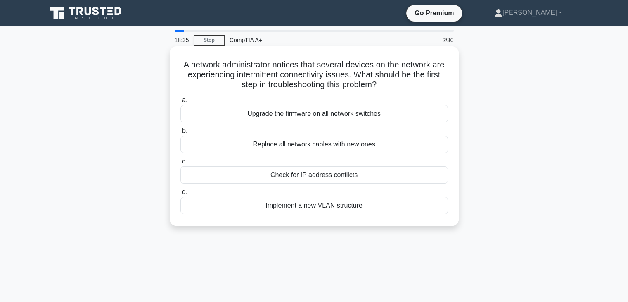
click at [264, 170] on div "Check for IP address conflicts" at bounding box center [315, 174] width 268 height 17
click at [181, 164] on input "c. Check for IP address conflicts" at bounding box center [181, 161] width 0 height 5
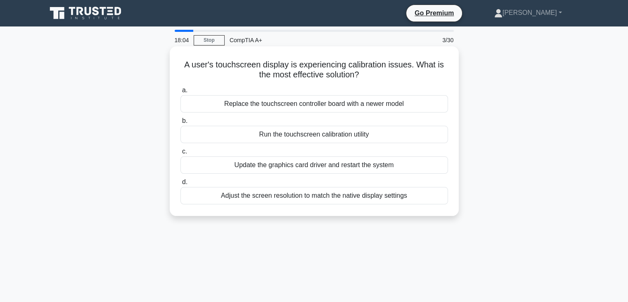
click at [314, 136] on div "Run the touchscreen calibration utility" at bounding box center [315, 134] width 268 height 17
click at [181, 124] on input "b. Run the touchscreen calibration utility" at bounding box center [181, 120] width 0 height 5
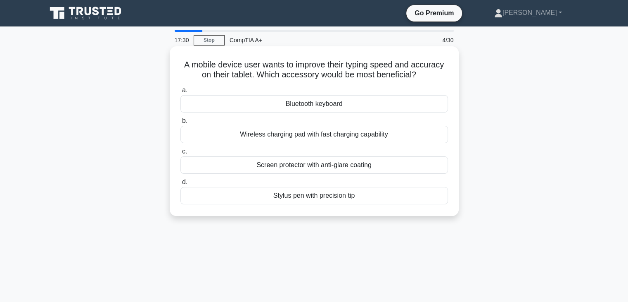
click at [181, 64] on h5 "A mobile device user wants to improve their typing speed and accuracy on their …" at bounding box center [314, 70] width 269 height 21
drag, startPoint x: 182, startPoint y: 62, endPoint x: 383, endPoint y: 51, distance: 201.9
click at [383, 51] on div "A mobile device user wants to improve their typing speed and accuracy on their …" at bounding box center [314, 131] width 283 height 163
click at [383, 60] on h5 "A mobile device user wants to improve their typing speed and accuracy on their …" at bounding box center [314, 70] width 269 height 21
click at [309, 169] on div "Screen protector with anti-glare coating" at bounding box center [315, 164] width 268 height 17
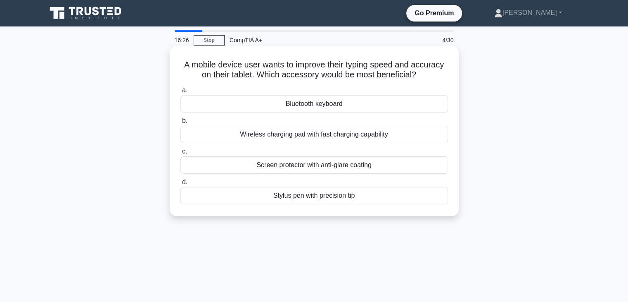
click at [181, 154] on input "c. Screen protector with anti-glare coating" at bounding box center [181, 151] width 0 height 5
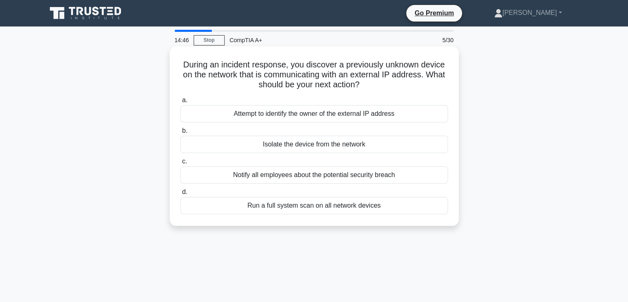
click at [305, 144] on div "Isolate the device from the network" at bounding box center [315, 144] width 268 height 17
click at [181, 133] on input "b. Isolate the device from the network" at bounding box center [181, 130] width 0 height 5
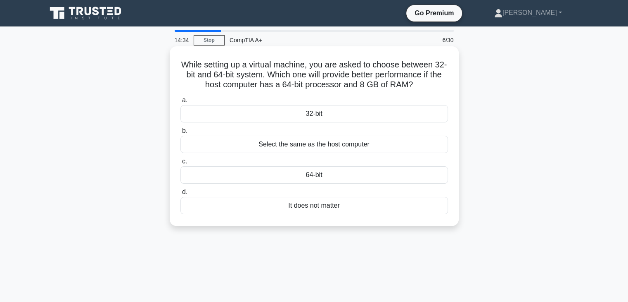
click at [285, 172] on div "64-bit" at bounding box center [315, 174] width 268 height 17
click at [181, 164] on input "c. 64-bit" at bounding box center [181, 161] width 0 height 5
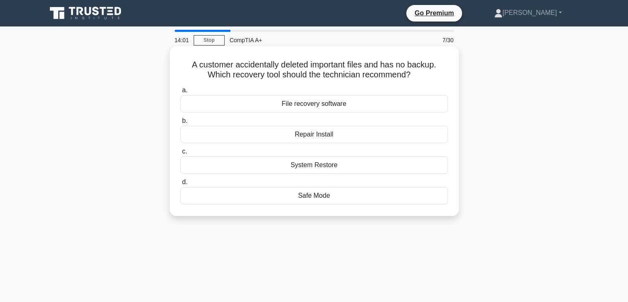
click at [315, 106] on div "File recovery software" at bounding box center [315, 103] width 268 height 17
click at [181, 93] on input "a. File recovery software" at bounding box center [181, 90] width 0 height 5
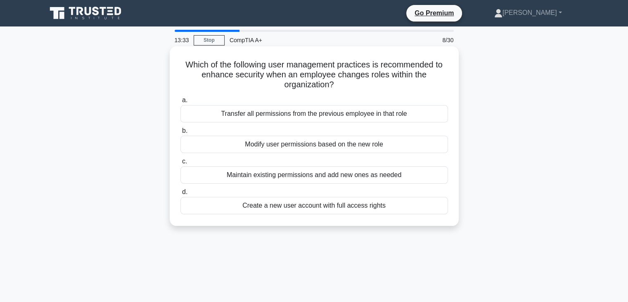
click at [195, 69] on h5 "Which of the following user management practices is recommended to enhance secu…" at bounding box center [314, 75] width 269 height 31
click at [259, 149] on div "Modify user permissions based on the new role" at bounding box center [315, 144] width 268 height 17
click at [181, 133] on input "b. Modify user permissions based on the new role" at bounding box center [181, 130] width 0 height 5
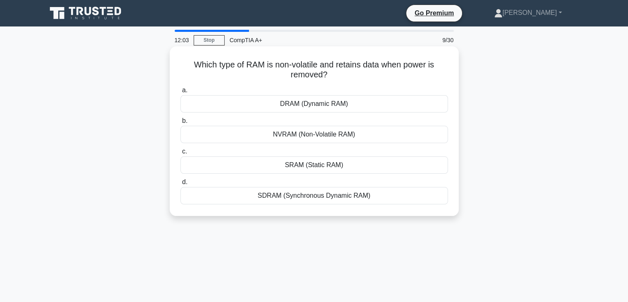
click at [296, 136] on div "NVRAM (Non-Volatile RAM)" at bounding box center [315, 134] width 268 height 17
click at [181, 124] on input "b. NVRAM (Non-Volatile RAM)" at bounding box center [181, 120] width 0 height 5
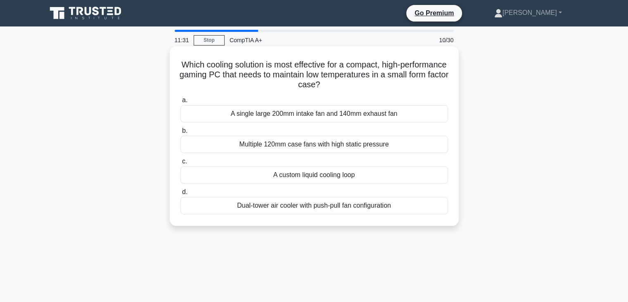
click at [313, 202] on div "Dual-tower air cooler with push-pull fan configuration" at bounding box center [315, 205] width 268 height 17
click at [181, 195] on input "d. Dual-tower air cooler with push-pull fan configuration" at bounding box center [181, 191] width 0 height 5
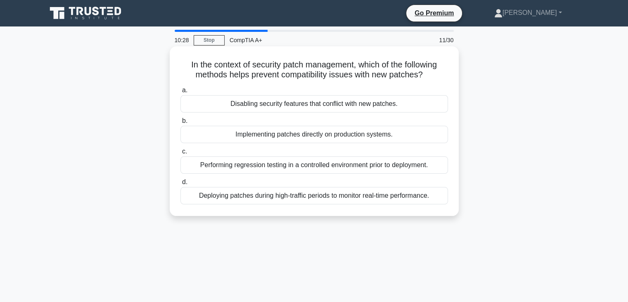
click at [305, 167] on div "Performing regression testing in a controlled environment prior to deployment." at bounding box center [315, 164] width 268 height 17
click at [181, 154] on input "c. Performing regression testing in a controlled environment prior to deploymen…" at bounding box center [181, 151] width 0 height 5
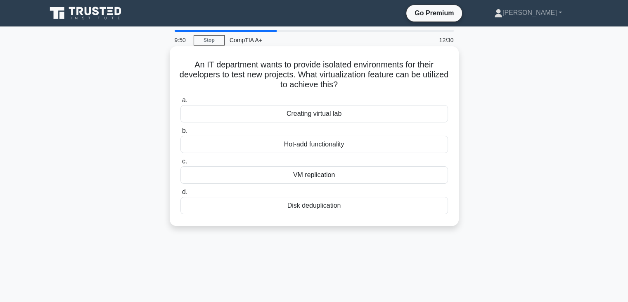
click at [337, 111] on div "Creating virtual lab" at bounding box center [315, 113] width 268 height 17
click at [181, 103] on input "a. Creating virtual lab" at bounding box center [181, 100] width 0 height 5
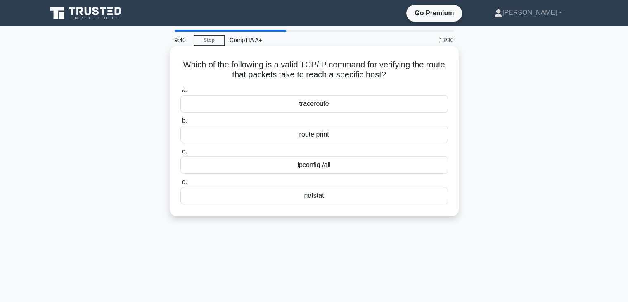
click at [335, 103] on div "traceroute" at bounding box center [315, 103] width 268 height 17
click at [181, 93] on input "a. traceroute" at bounding box center [181, 90] width 0 height 5
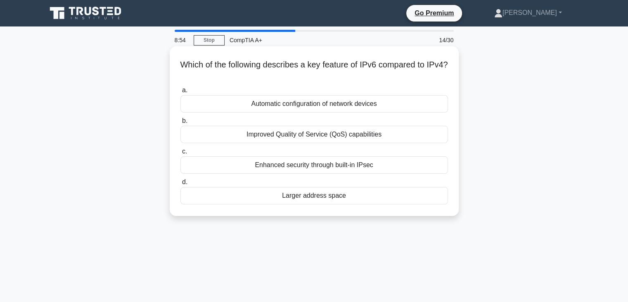
click at [315, 137] on div "Improved Quality of Service (QoS) capabilities" at bounding box center [315, 134] width 268 height 17
click at [181, 124] on input "b. Improved Quality of Service (QoS) capabilities" at bounding box center [181, 120] width 0 height 5
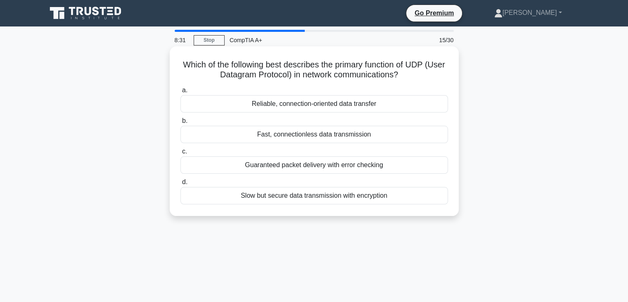
click at [326, 136] on div "Fast, connectionless data transmission" at bounding box center [315, 134] width 268 height 17
click at [181, 124] on input "b. Fast, connectionless data transmission" at bounding box center [181, 120] width 0 height 5
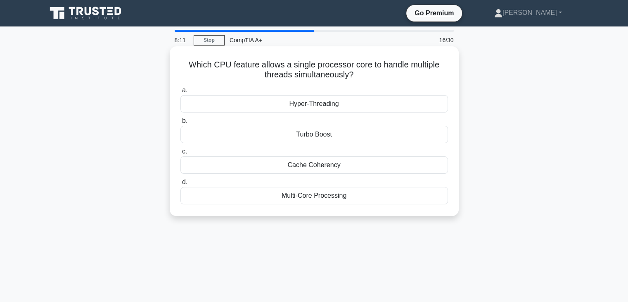
click at [347, 196] on div "Multi-Core Processing" at bounding box center [315, 195] width 268 height 17
click at [181, 185] on input "d. Multi-Core Processing" at bounding box center [181, 181] width 0 height 5
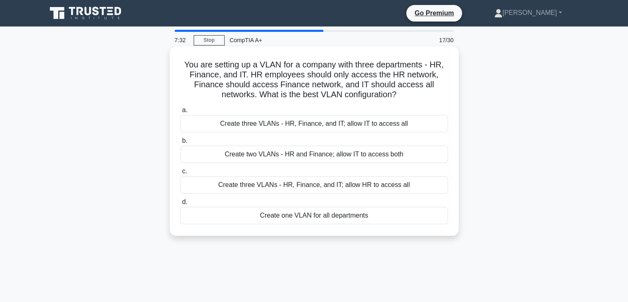
click at [352, 156] on div "Create two VLANs - HR and Finance; allow IT to access both" at bounding box center [315, 153] width 268 height 17
click at [181, 143] on input "b. Create two VLANs - HR and Finance; allow IT to access both" at bounding box center [181, 140] width 0 height 5
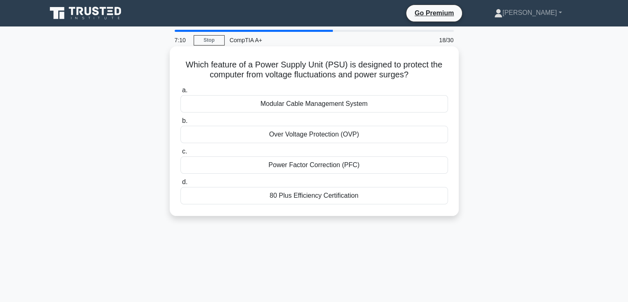
click at [302, 134] on div "Over Voltage Protection (OVP)" at bounding box center [315, 134] width 268 height 17
click at [181, 124] on input "b. Over Voltage Protection (OVP)" at bounding box center [181, 120] width 0 height 5
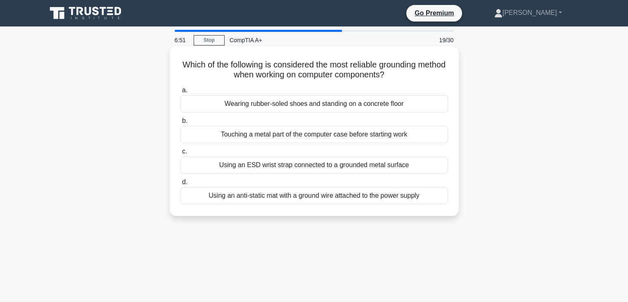
click at [305, 199] on div "Using an anti-static mat with a ground wire attached to the power supply" at bounding box center [315, 195] width 268 height 17
click at [181, 185] on input "d. Using an anti-static mat with a ground wire attached to the power supply" at bounding box center [181, 181] width 0 height 5
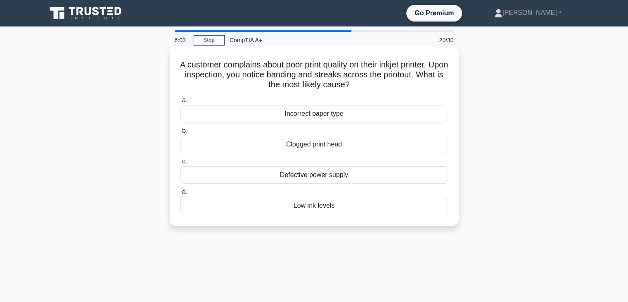
click at [318, 210] on div "Low ink levels" at bounding box center [315, 205] width 268 height 17
click at [181, 195] on input "d. Low ink levels" at bounding box center [181, 191] width 0 height 5
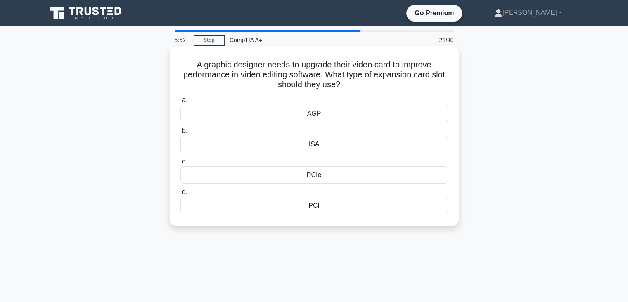
click at [327, 177] on div "PCIe" at bounding box center [315, 174] width 268 height 17
click at [181, 164] on input "c. PCIe" at bounding box center [181, 161] width 0 height 5
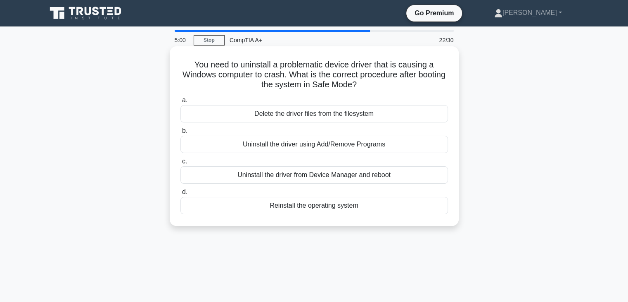
click at [326, 177] on div "Uninstall the driver from Device Manager and reboot" at bounding box center [315, 174] width 268 height 17
click at [181, 164] on input "c. Uninstall the driver from Device Manager and reboot" at bounding box center [181, 161] width 0 height 5
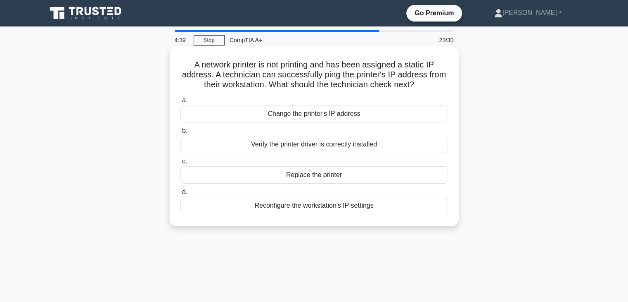
click at [351, 143] on div "Verify the printer driver is correctly installed" at bounding box center [315, 144] width 268 height 17
click at [181, 133] on input "b. Verify the printer driver is correctly installed" at bounding box center [181, 130] width 0 height 5
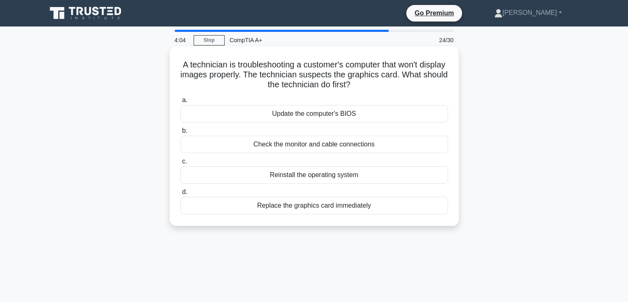
click at [369, 143] on div "Check the monitor and cable connections" at bounding box center [315, 144] width 268 height 17
click at [181, 133] on input "b. Check the monitor and cable connections" at bounding box center [181, 130] width 0 height 5
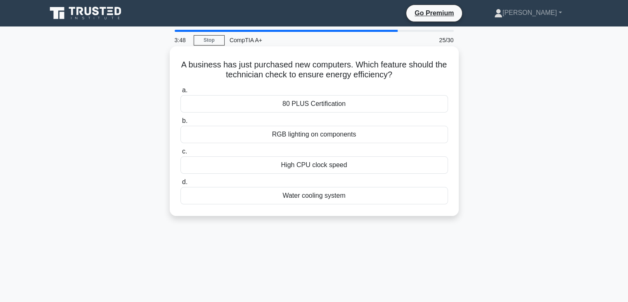
click at [367, 105] on div "80 PLUS Certification" at bounding box center [315, 103] width 268 height 17
click at [181, 93] on input "a. 80 PLUS Certification" at bounding box center [181, 90] width 0 height 5
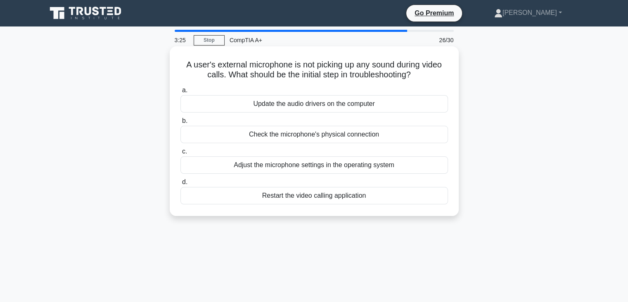
click at [295, 134] on div "Check the microphone's physical connection" at bounding box center [315, 134] width 268 height 17
click at [181, 124] on input "b. Check the microphone's physical connection" at bounding box center [181, 120] width 0 height 5
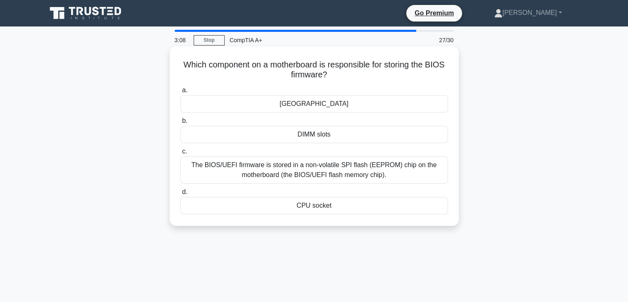
click at [385, 168] on div "The BIOS/UEFI firmware is stored in a non-volatile SPI flash (EEPROM) chip on t…" at bounding box center [315, 169] width 268 height 27
click at [181, 154] on input "c. The BIOS/UEFI firmware is stored in a non-volatile SPI flash (EEPROM) chip o…" at bounding box center [181, 151] width 0 height 5
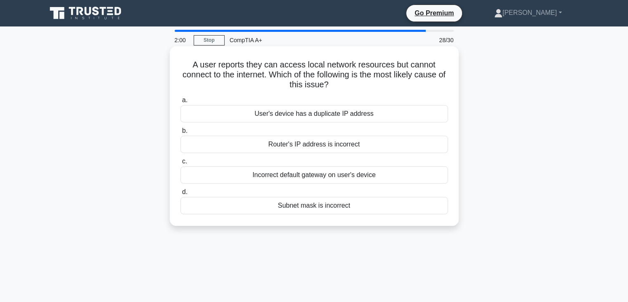
click at [337, 179] on div "Incorrect default gateway on user's device" at bounding box center [315, 174] width 268 height 17
click at [181, 164] on input "c. Incorrect default gateway on user's device" at bounding box center [181, 161] width 0 height 5
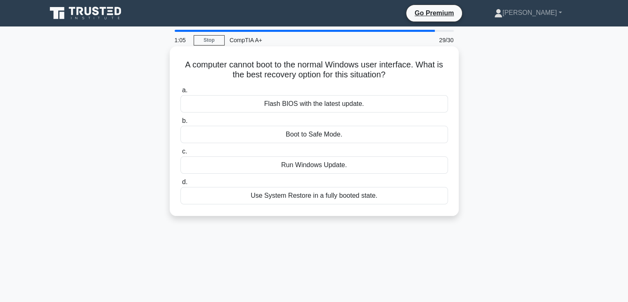
click at [310, 138] on div "Boot to Safe Mode." at bounding box center [315, 134] width 268 height 17
click at [181, 124] on input "b. Boot to Safe Mode." at bounding box center [181, 120] width 0 height 5
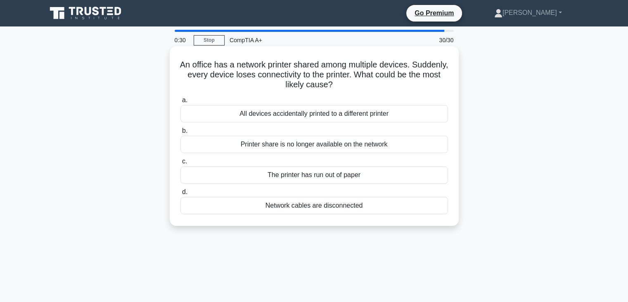
click at [302, 205] on div "Network cables are disconnected" at bounding box center [315, 205] width 268 height 17
click at [181, 195] on input "d. Network cables are disconnected" at bounding box center [181, 191] width 0 height 5
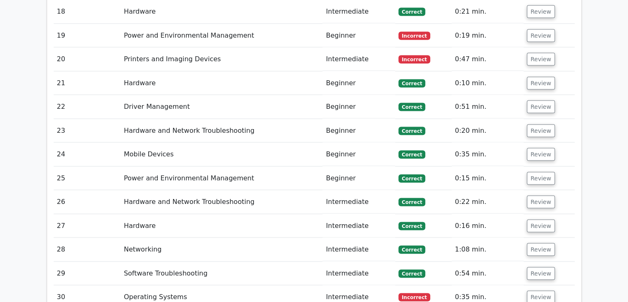
scroll to position [1581, 0]
